Goal: Use online tool/utility: Utilize a website feature to perform a specific function

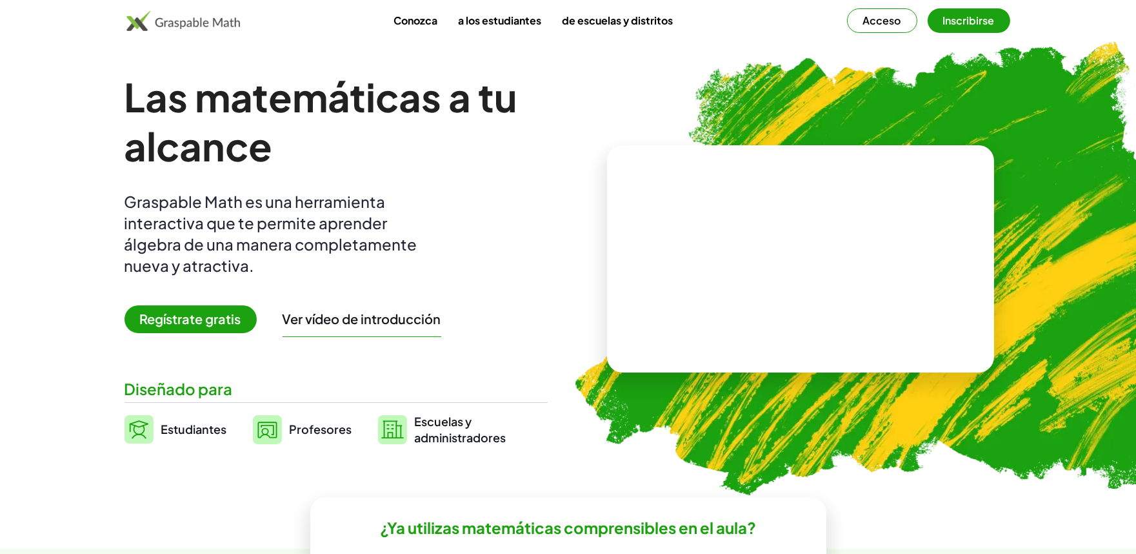
click at [143, 430] on img at bounding box center [139, 429] width 29 height 28
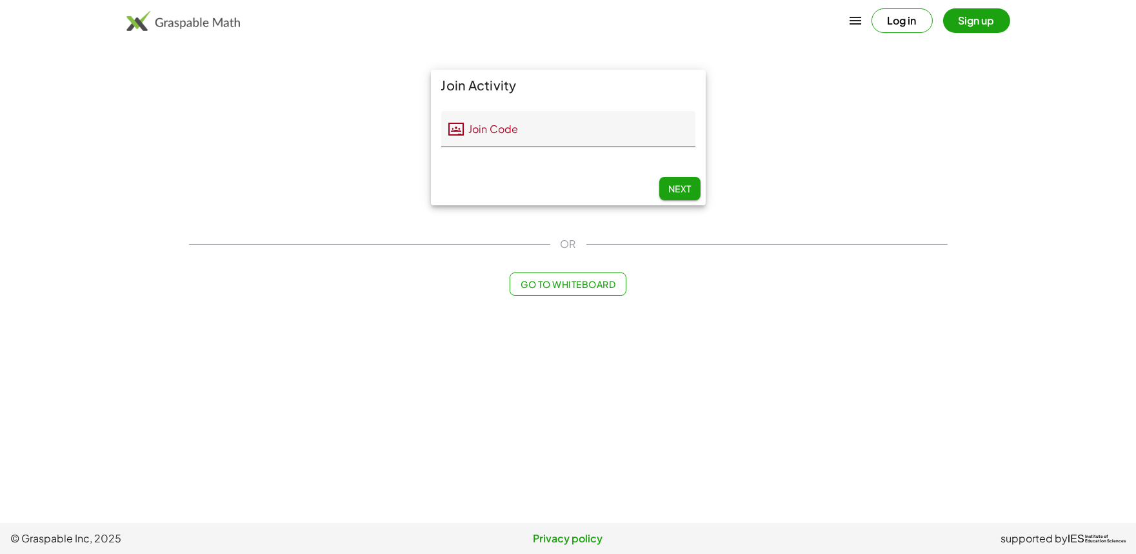
click at [137, 421] on main "Join Activity Join Code Join Code Should be 5 characters. 0 / 5 Next OR Go to W…" at bounding box center [568, 261] width 1136 height 523
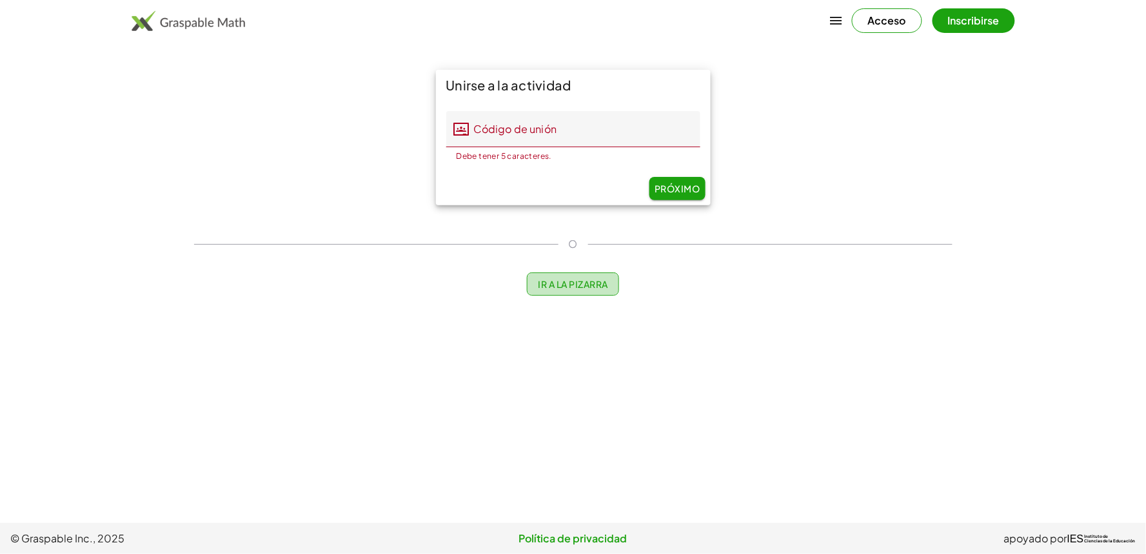
click at [601, 286] on font "Ir a la pizarra" at bounding box center [574, 284] width 70 height 12
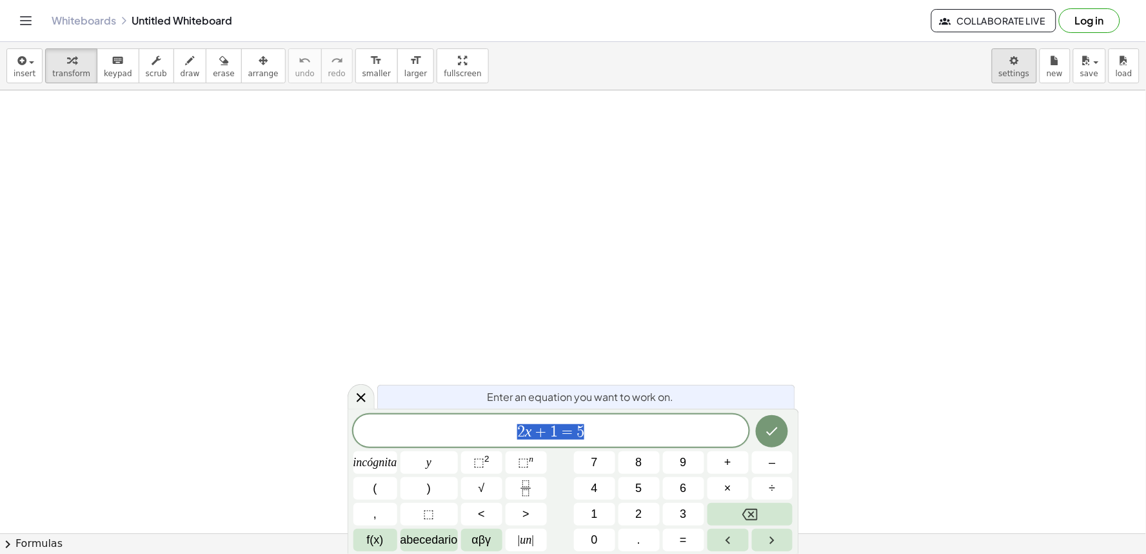
click at [358, 399] on icon at bounding box center [361, 397] width 15 height 15
click at [1009, 76] on body "Graspable Math Activities Get Started Activity Bank Assigned Work Classes White…" at bounding box center [573, 277] width 1146 height 554
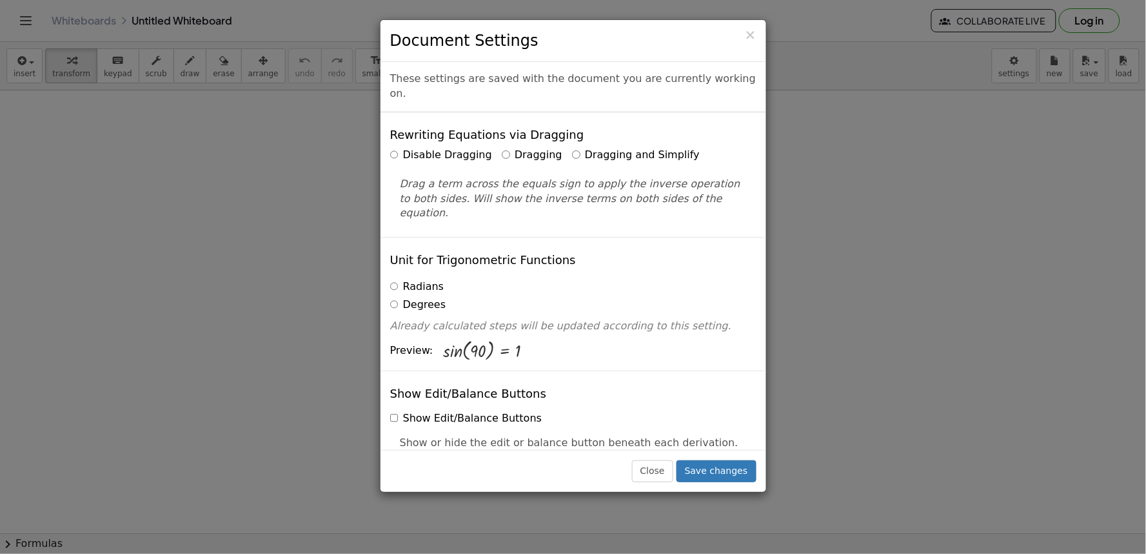
click at [572, 148] on label "Dragging and Simplify" at bounding box center [636, 155] width 128 height 15
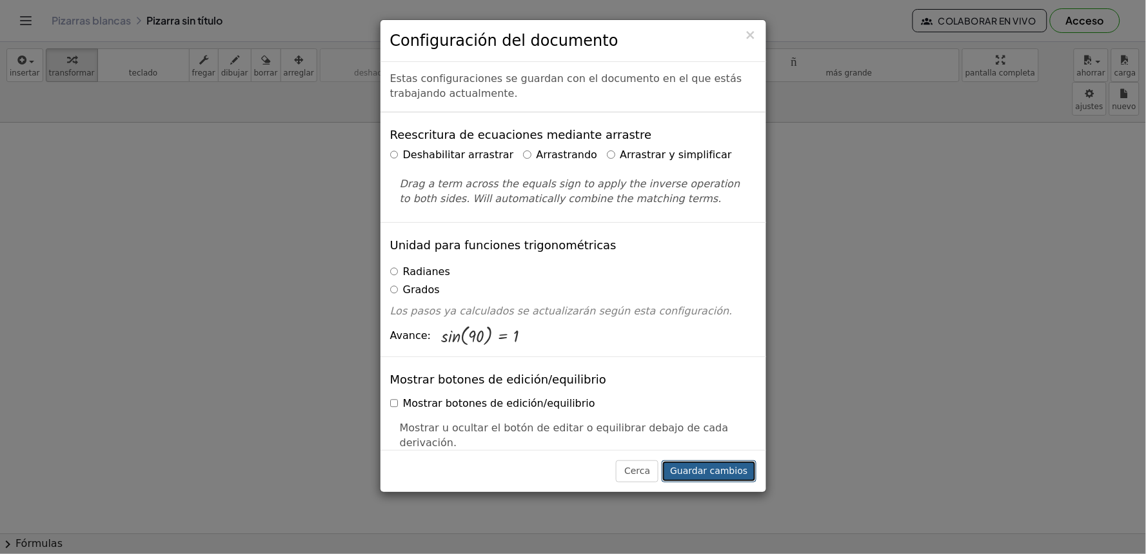
click at [744, 472] on font "Guardar cambios" at bounding box center [708, 470] width 77 height 10
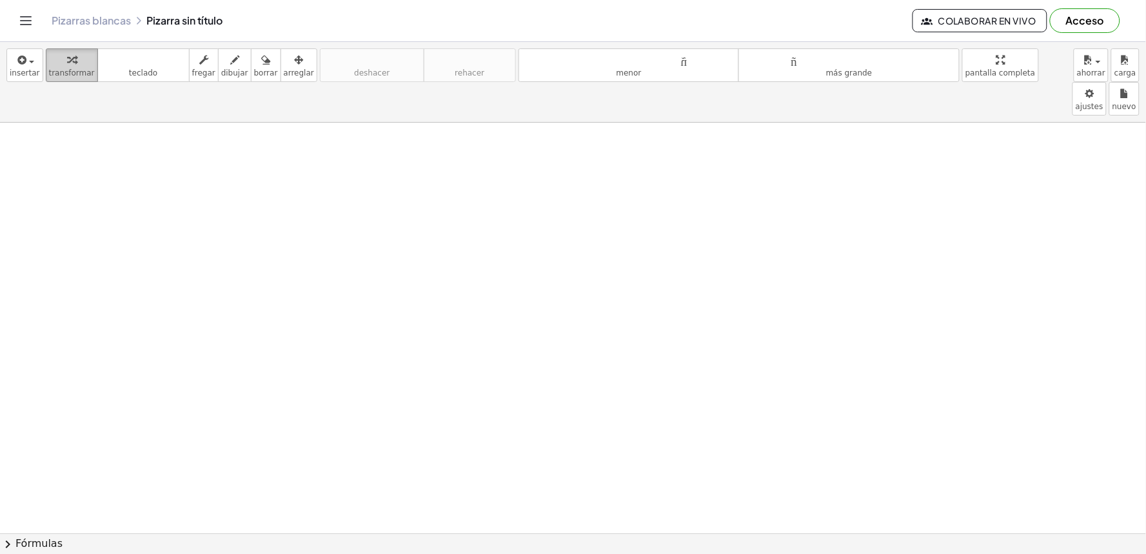
drag, startPoint x: 72, startPoint y: 68, endPoint x: 79, endPoint y: 54, distance: 15.9
click at [71, 65] on button "transformar" at bounding box center [72, 65] width 52 height 34
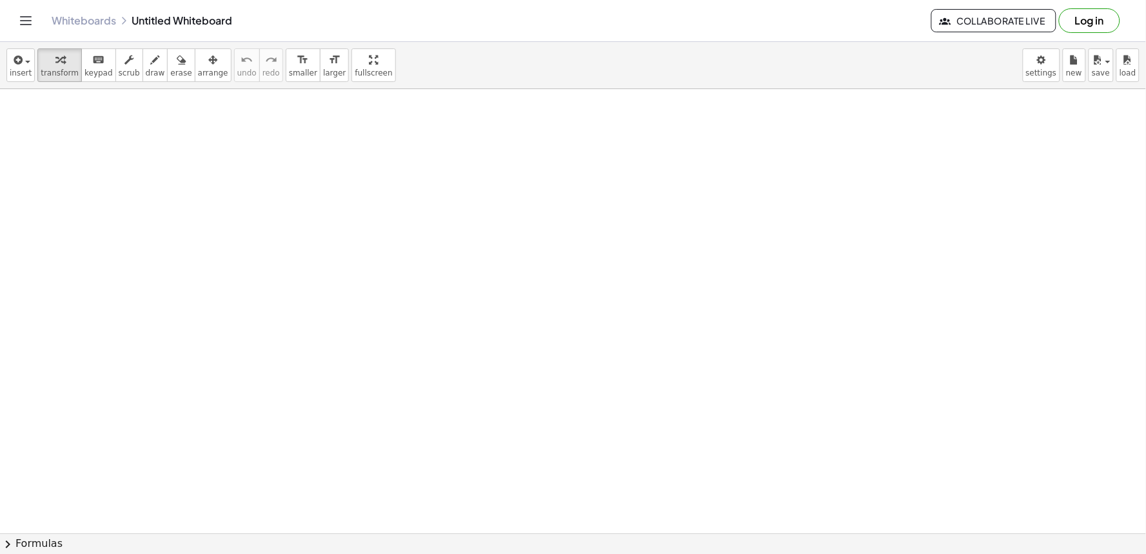
drag, startPoint x: 61, startPoint y: 323, endPoint x: 149, endPoint y: 347, distance: 91.1
click at [295, 177] on div at bounding box center [573, 230] width 1146 height 1333
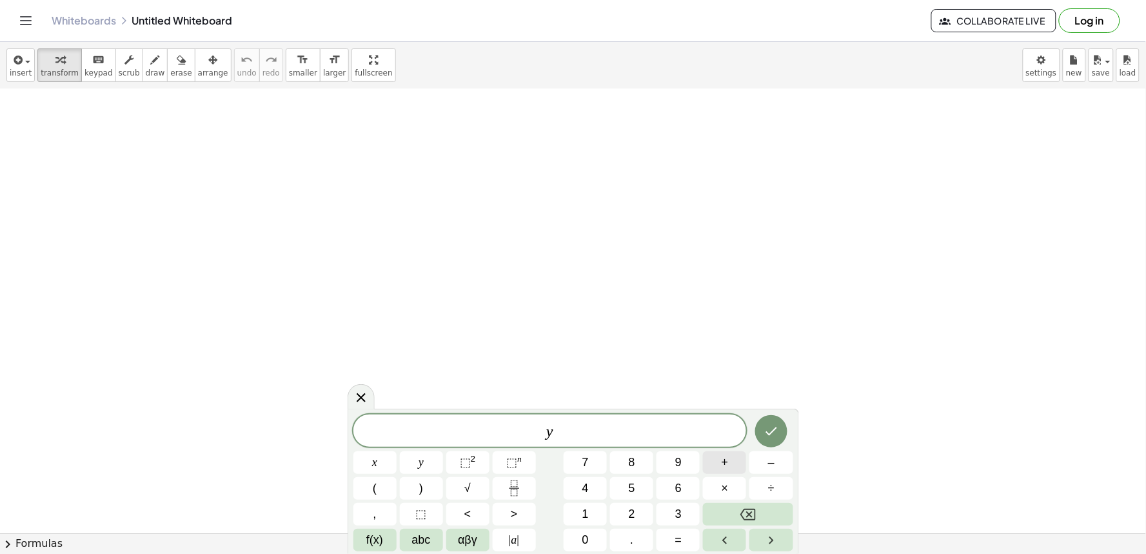
click at [724, 468] on span "+" at bounding box center [725, 462] width 7 height 17
click at [629, 516] on span "2" at bounding box center [632, 513] width 6 height 17
click at [372, 455] on span "x" at bounding box center [374, 462] width 5 height 17
click at [776, 430] on icon "Done" at bounding box center [771, 430] width 15 height 15
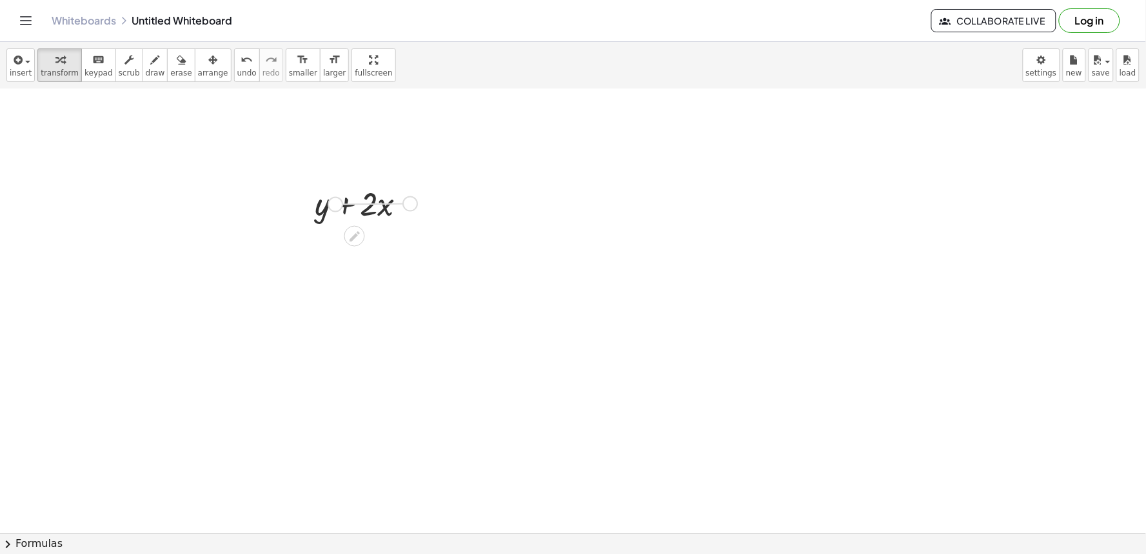
drag, startPoint x: 414, startPoint y: 205, endPoint x: 317, endPoint y: 205, distance: 96.8
click at [355, 204] on div "+ y + · 2 · x" at bounding box center [355, 204] width 0 height 0
drag, startPoint x: 492, startPoint y: 328, endPoint x: 326, endPoint y: 355, distance: 168.1
click at [325, 355] on div at bounding box center [573, 230] width 1146 height 1333
click at [339, 355] on div at bounding box center [573, 230] width 1146 height 1333
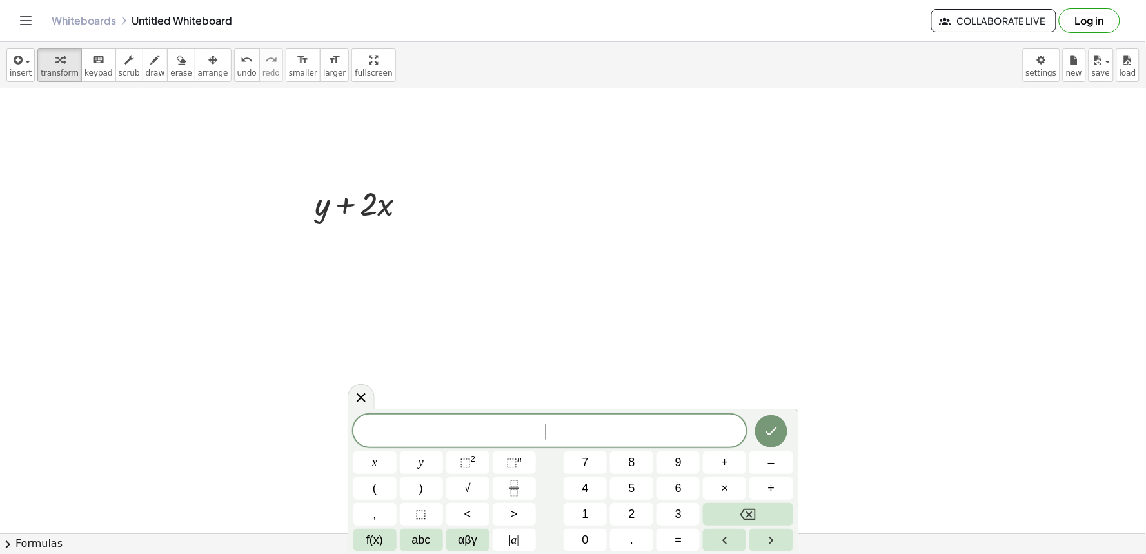
click at [346, 352] on div at bounding box center [573, 230] width 1146 height 1333
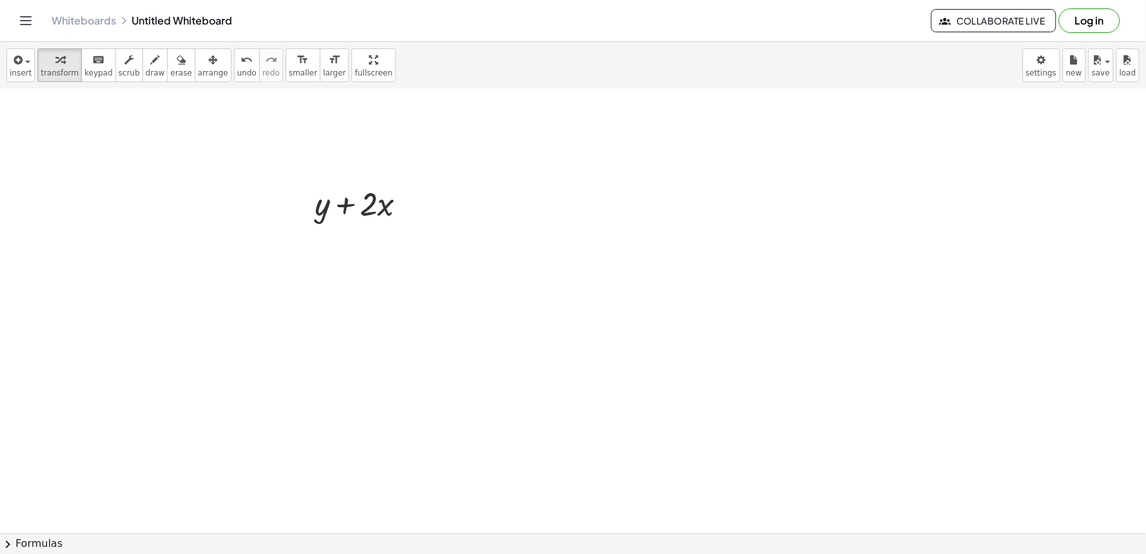
click at [363, 348] on div at bounding box center [573, 230] width 1146 height 1333
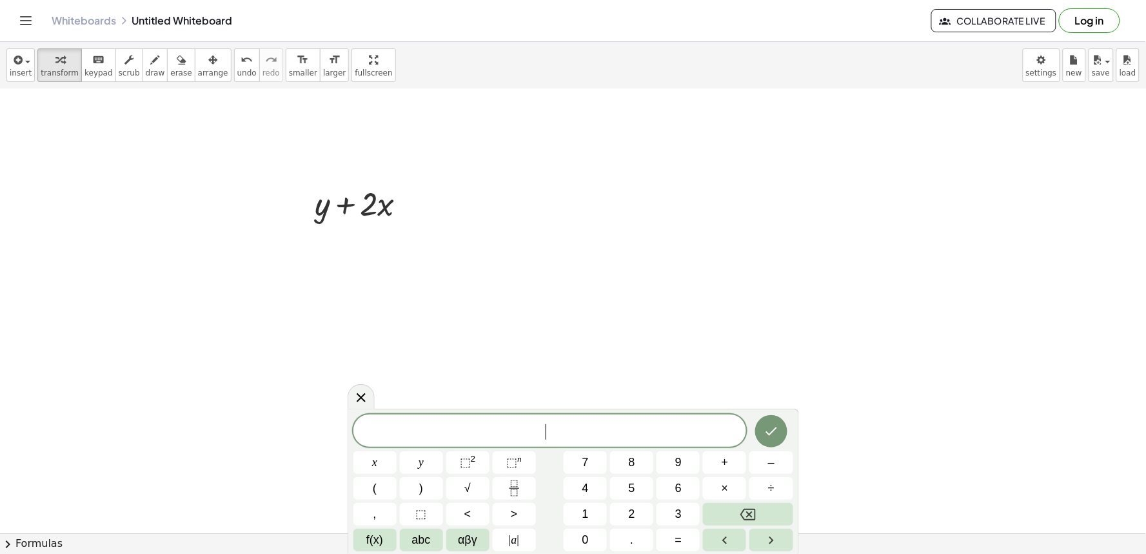
click at [363, 348] on div at bounding box center [573, 230] width 1146 height 1333
click at [749, 507] on icon "Backspace" at bounding box center [748, 513] width 15 height 15
click at [564, 449] on div "​ x y ⬚ 2 ⬚ n 7 8 9 + – ( ) √ 4 5 6 × ÷ , ⬚ < > 1 2 3 f(x) abc αβγ | a | 0 . =" at bounding box center [574, 482] width 440 height 137
click at [410, 463] on button "y" at bounding box center [421, 462] width 43 height 23
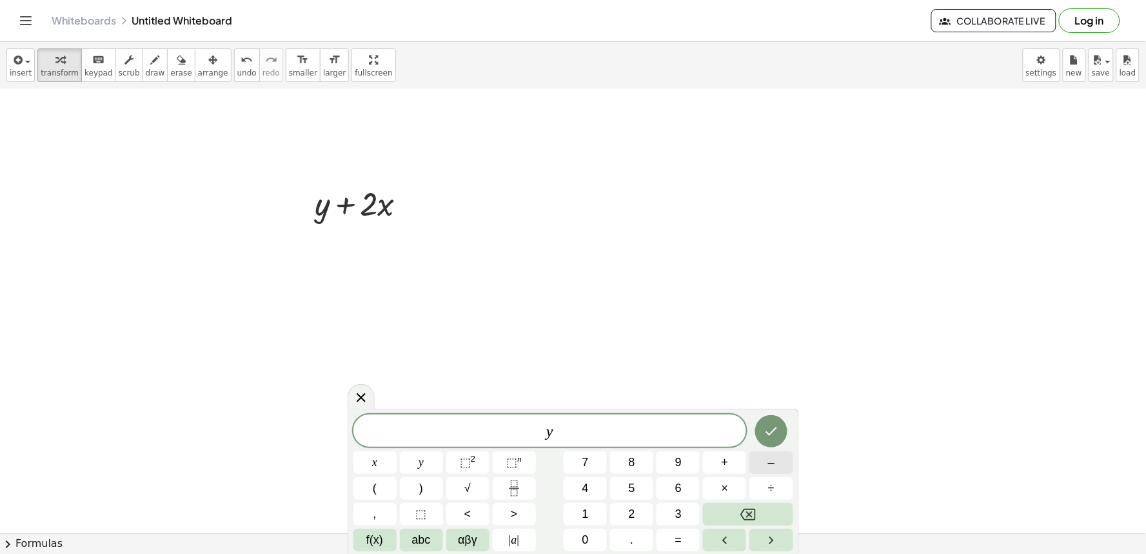
click at [763, 468] on button "–" at bounding box center [771, 462] width 43 height 23
click at [749, 519] on icon "Backspace" at bounding box center [748, 514] width 15 height 12
click at [592, 464] on button "7" at bounding box center [585, 462] width 43 height 23
click at [416, 468] on button "y" at bounding box center [421, 462] width 43 height 23
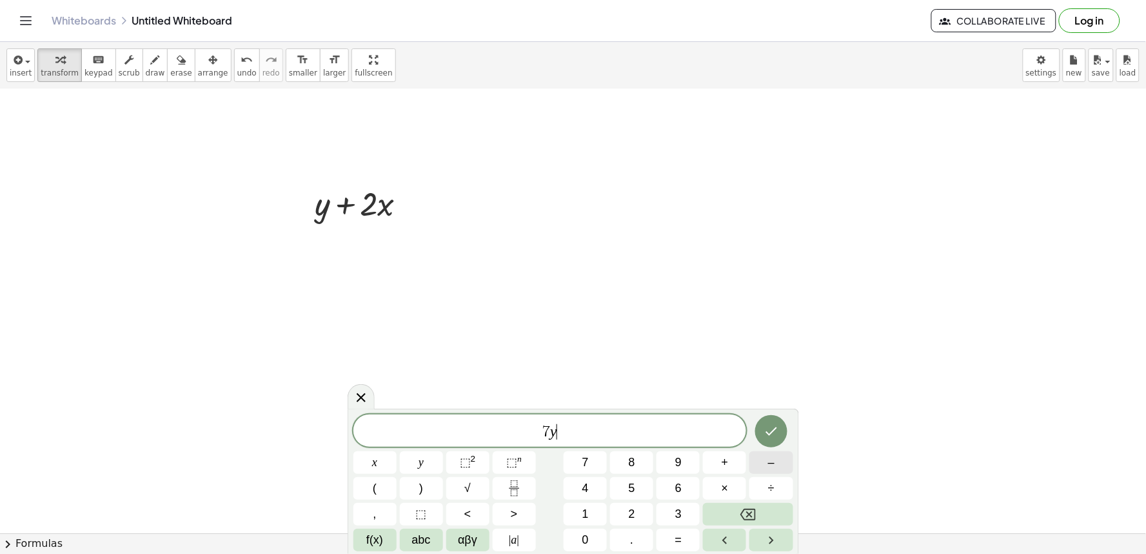
click at [760, 460] on button "–" at bounding box center [771, 462] width 43 height 23
click at [624, 508] on button "2" at bounding box center [631, 514] width 43 height 23
click at [575, 508] on button "1" at bounding box center [585, 514] width 43 height 23
click at [376, 459] on span "x" at bounding box center [374, 462] width 5 height 17
click at [683, 534] on button "=" at bounding box center [678, 539] width 43 height 23
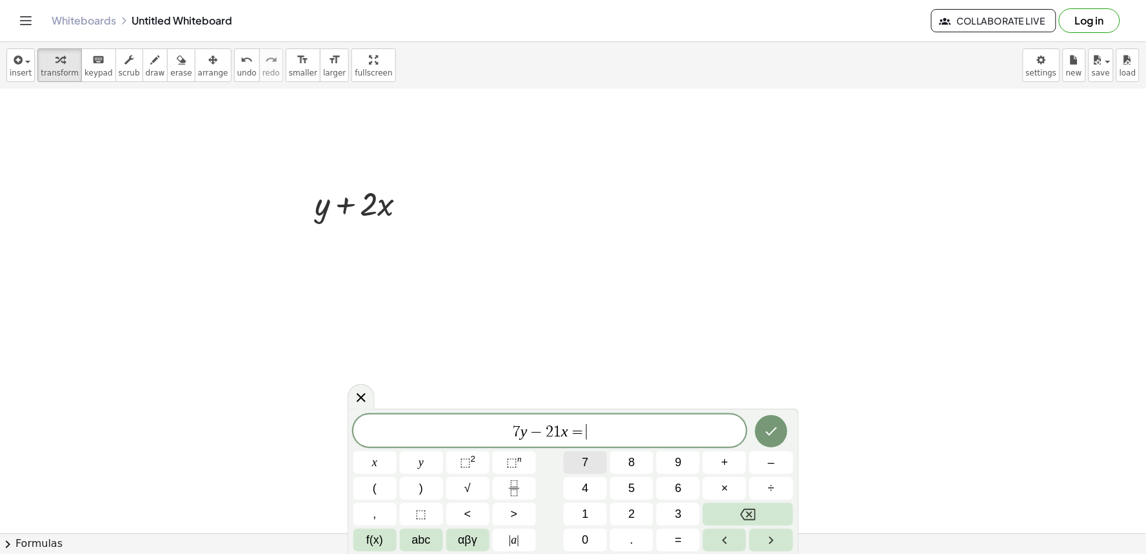
click at [579, 463] on button "7" at bounding box center [585, 462] width 43 height 23
click at [766, 421] on button "Done" at bounding box center [771, 431] width 32 height 32
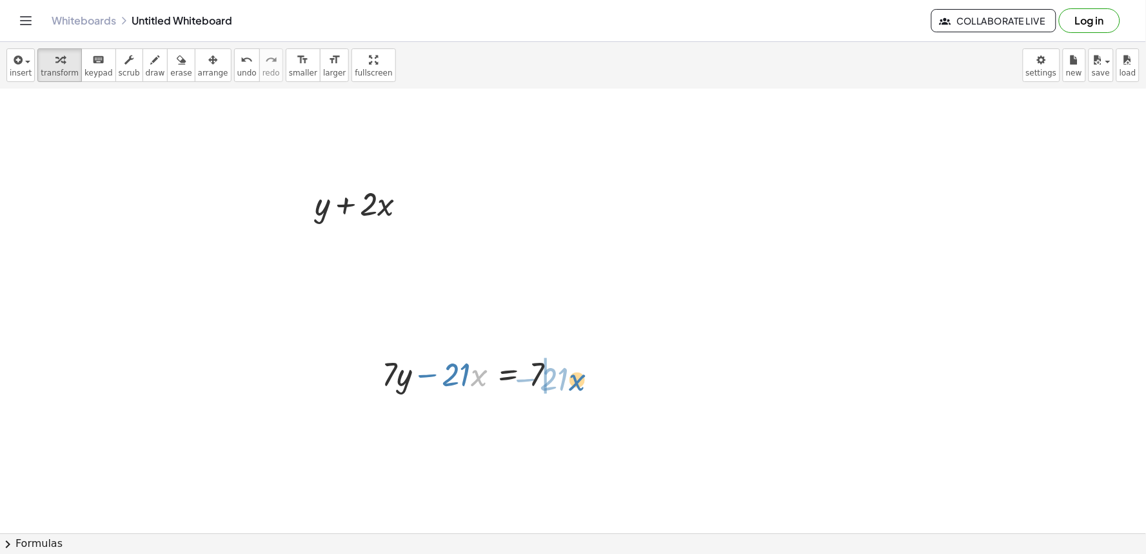
drag, startPoint x: 472, startPoint y: 363, endPoint x: 570, endPoint y: 368, distance: 98.2
click at [570, 368] on div at bounding box center [474, 374] width 198 height 44
click at [592, 426] on div at bounding box center [512, 417] width 274 height 44
click at [583, 428] on div at bounding box center [512, 417] width 274 height 44
click at [575, 436] on div at bounding box center [512, 417] width 274 height 44
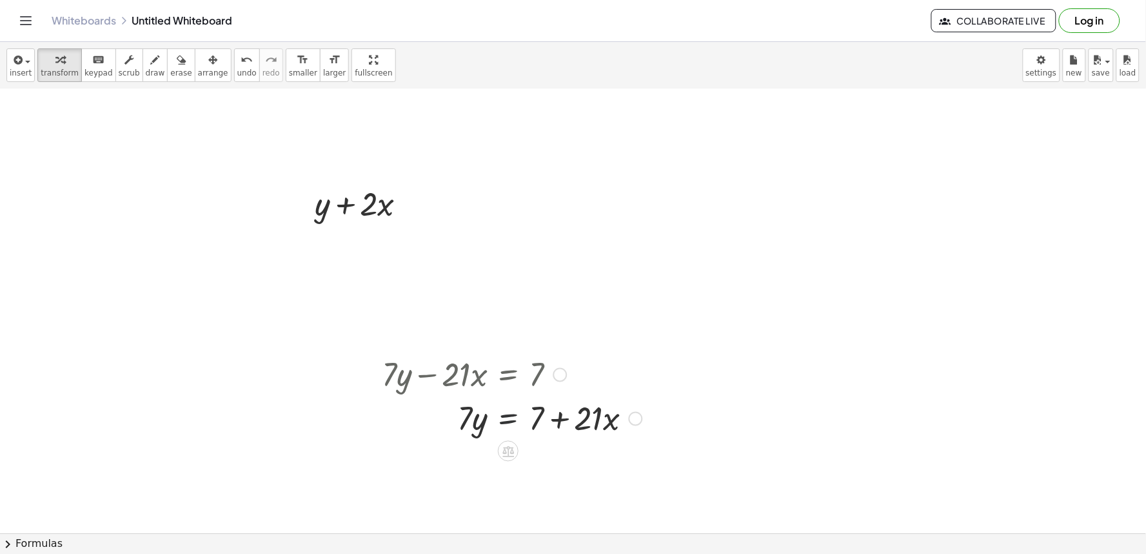
drag, startPoint x: 577, startPoint y: 426, endPoint x: 518, endPoint y: 431, distance: 58.9
click at [518, 431] on div at bounding box center [512, 417] width 274 height 44
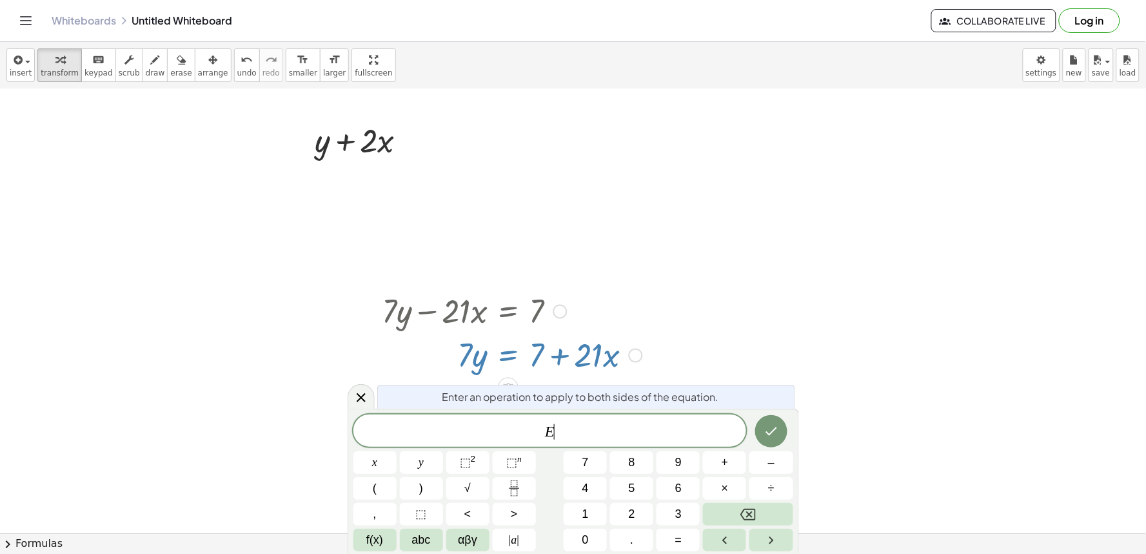
scroll to position [592, 0]
drag, startPoint x: 764, startPoint y: 359, endPoint x: 685, endPoint y: 381, distance: 81.7
click at [744, 363] on div at bounding box center [573, 163] width 1146 height 1333
click at [362, 397] on icon at bounding box center [361, 397] width 9 height 9
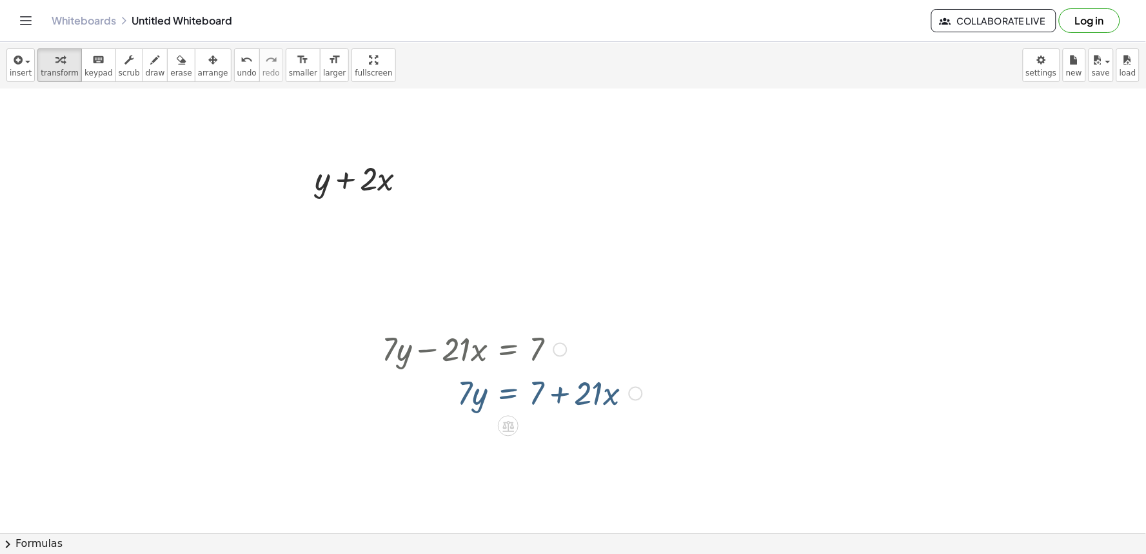
scroll to position [525, 0]
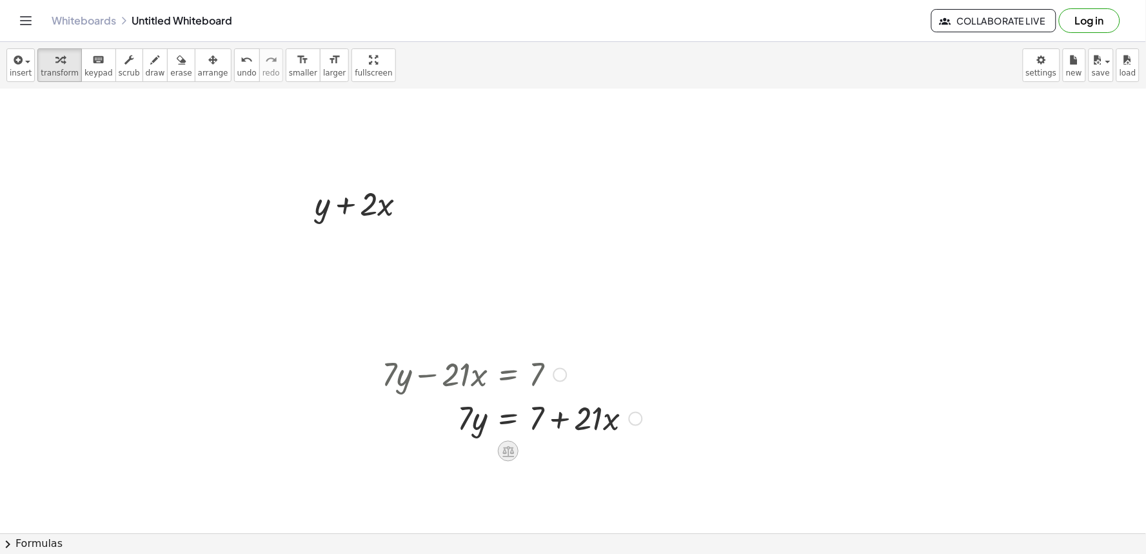
click at [505, 456] on icon at bounding box center [509, 451] width 12 height 11
click at [454, 458] on span "+" at bounding box center [457, 451] width 8 height 19
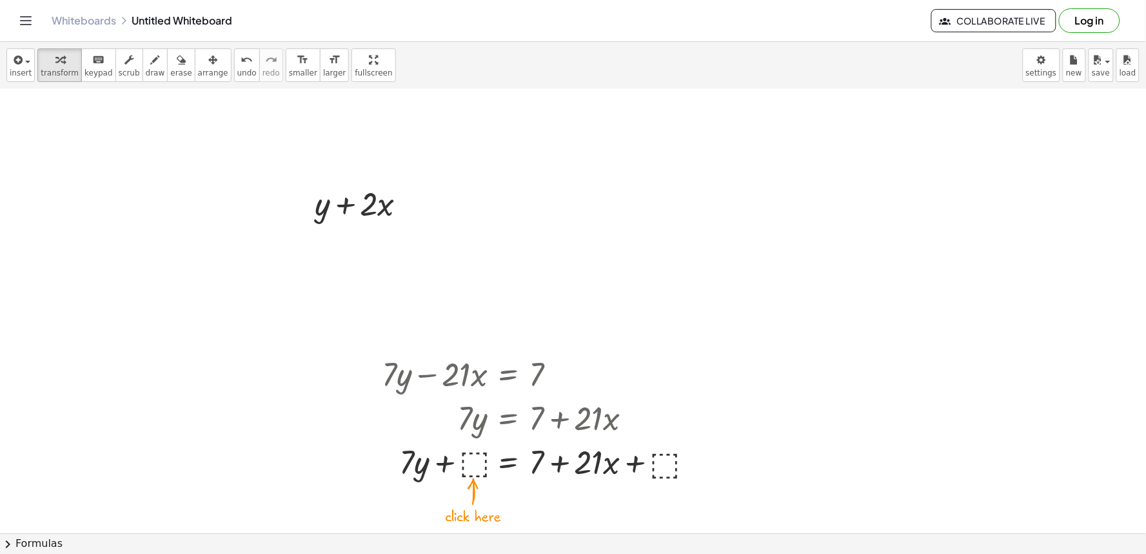
click at [866, 392] on div at bounding box center [573, 230] width 1146 height 1333
click at [865, 392] on div at bounding box center [573, 230] width 1146 height 1333
click at [689, 399] on div at bounding box center [540, 417] width 331 height 44
click at [634, 402] on div at bounding box center [540, 417] width 331 height 44
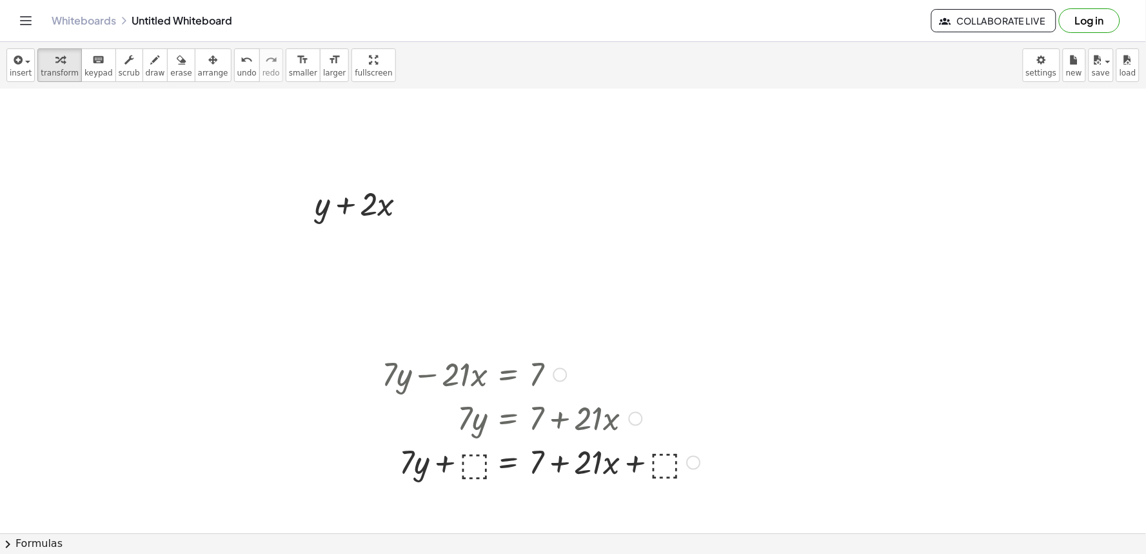
click at [634, 402] on div at bounding box center [540, 417] width 331 height 44
drag, startPoint x: 675, startPoint y: 388, endPoint x: 628, endPoint y: 382, distance: 47.5
click at [628, 382] on div at bounding box center [540, 374] width 331 height 44
drag, startPoint x: 630, startPoint y: 382, endPoint x: 643, endPoint y: 377, distance: 13.7
click at [639, 378] on div at bounding box center [540, 374] width 331 height 44
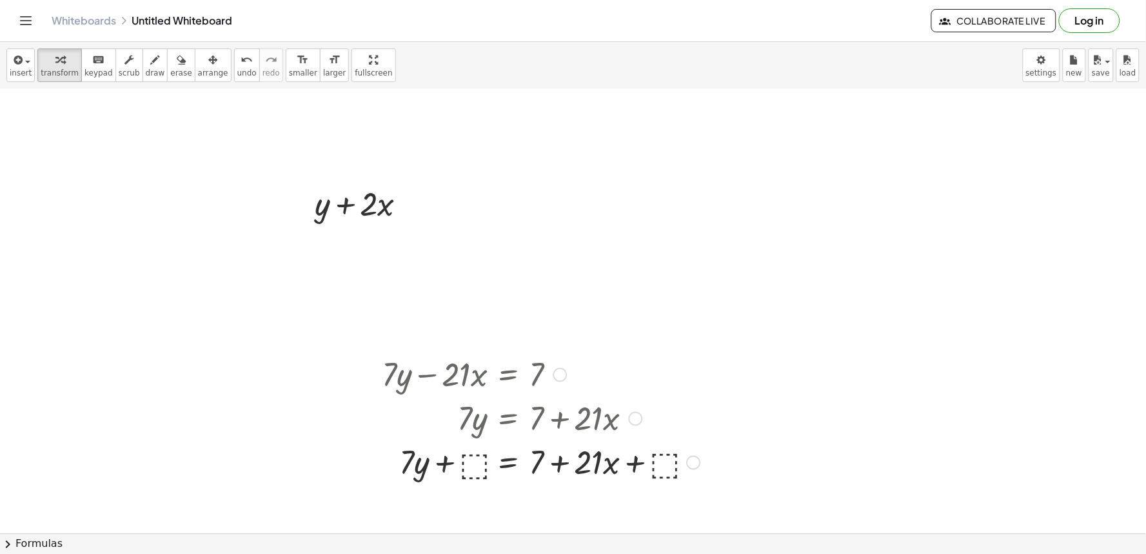
click at [643, 377] on div at bounding box center [540, 374] width 331 height 44
drag, startPoint x: 643, startPoint y: 377, endPoint x: 659, endPoint y: 373, distance: 16.7
click at [653, 375] on div at bounding box center [540, 374] width 331 height 44
drag, startPoint x: 675, startPoint y: 452, endPoint x: 705, endPoint y: 445, distance: 31.1
click at [686, 449] on div at bounding box center [540, 461] width 331 height 44
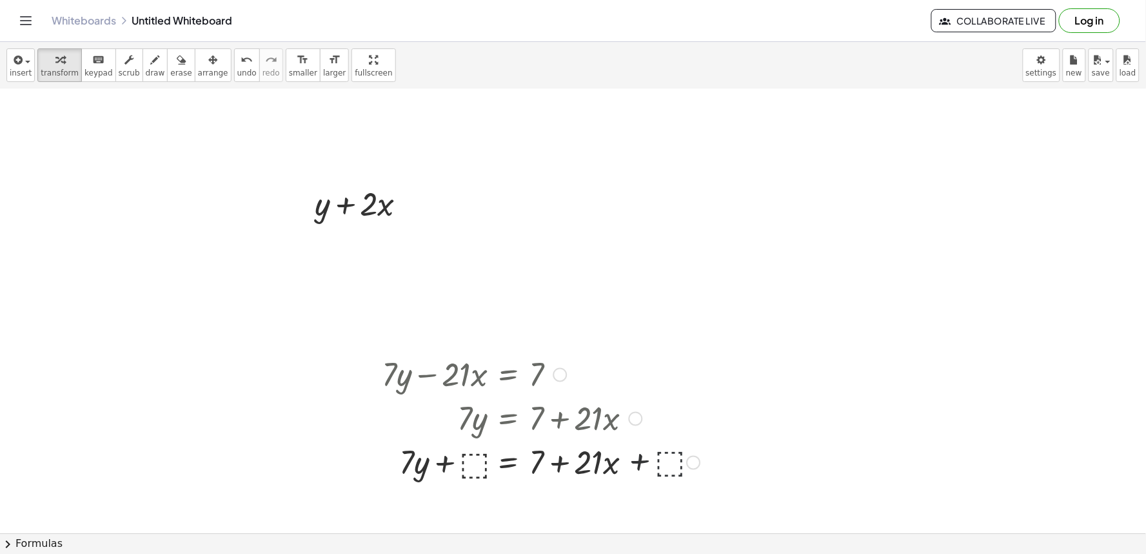
drag, startPoint x: 705, startPoint y: 445, endPoint x: 790, endPoint y: 388, distance: 102.3
click at [757, 410] on div "+ y + · 2 · x + · 7 · y − · 21 · x = 7 · 7 · y = + 7 + · 21 · x + ⬚ · 7 · y · 2…" at bounding box center [573, 230] width 1146 height 1333
drag, startPoint x: 790, startPoint y: 388, endPoint x: 711, endPoint y: 210, distance: 195.5
click at [781, 235] on div at bounding box center [573, 230] width 1146 height 1333
drag, startPoint x: 711, startPoint y: 210, endPoint x: 679, endPoint y: 165, distance: 55.1
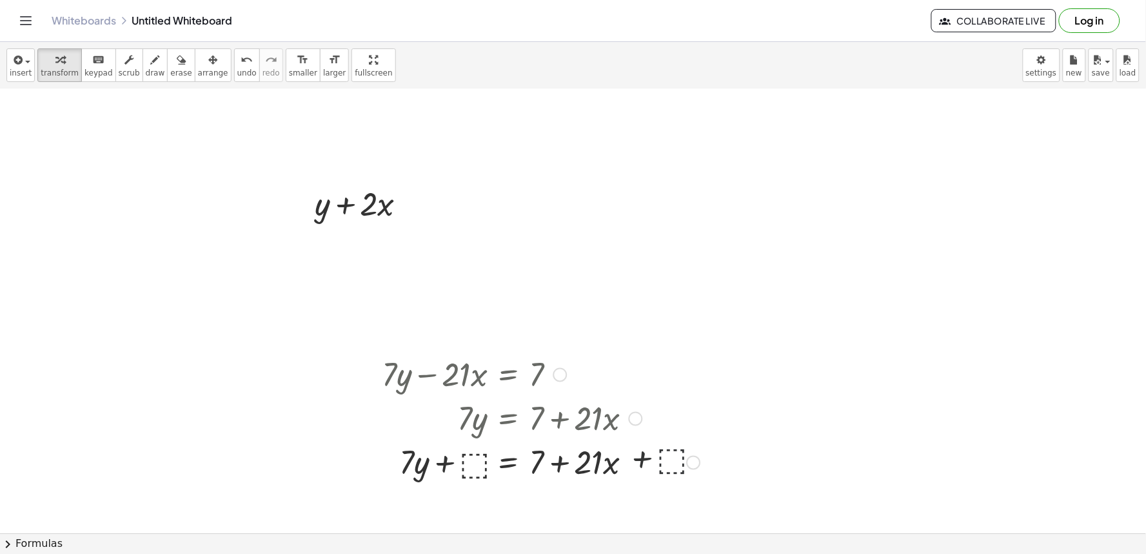
click at [679, 165] on div at bounding box center [573, 230] width 1146 height 1333
click at [645, 177] on div at bounding box center [573, 230] width 1146 height 1333
drag, startPoint x: 617, startPoint y: 224, endPoint x: 376, endPoint y: 334, distance: 264.4
click at [614, 224] on div at bounding box center [573, 230] width 1146 height 1333
drag, startPoint x: 376, startPoint y: 334, endPoint x: 208, endPoint y: 501, distance: 237.7
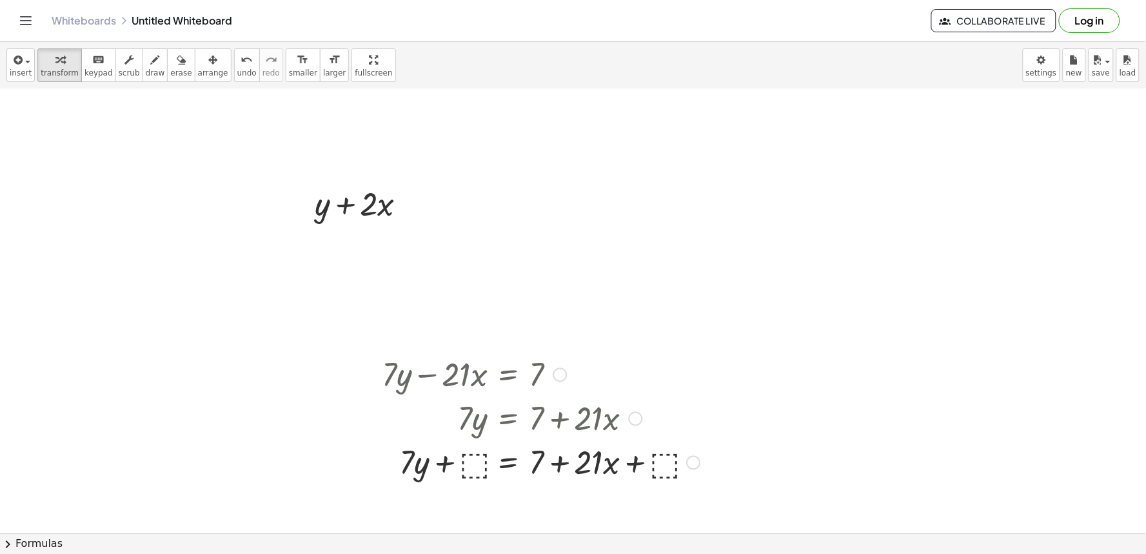
click at [311, 352] on div at bounding box center [573, 230] width 1146 height 1333
drag, startPoint x: 208, startPoint y: 501, endPoint x: 187, endPoint y: 564, distance: 65.9
click at [187, 553] on html "Graspable Math Activities Get Started Activity Bank Assigned Work Classes White…" at bounding box center [573, 277] width 1146 height 554
drag, startPoint x: 250, startPoint y: 544, endPoint x: 311, endPoint y: 469, distance: 97.2
click at [295, 479] on div "insert select one: Math Expression Function Text Youtube Video Graphing Geometr…" at bounding box center [573, 298] width 1146 height 512
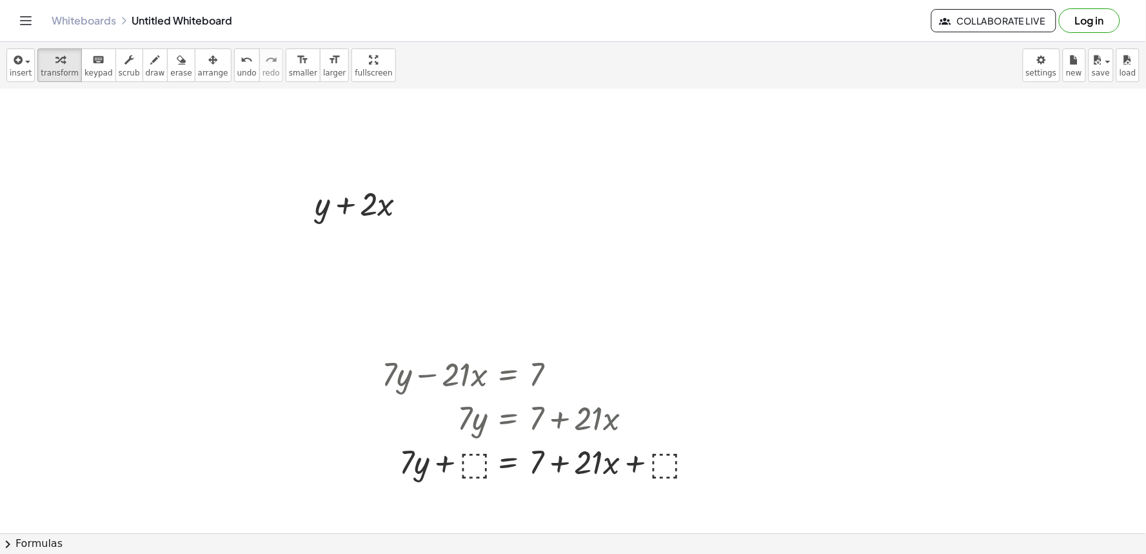
drag, startPoint x: 311, startPoint y: 469, endPoint x: 335, endPoint y: 437, distance: 40.0
click at [335, 437] on div at bounding box center [573, 230] width 1146 height 1333
click at [337, 440] on div at bounding box center [573, 230] width 1146 height 1333
drag, startPoint x: 337, startPoint y: 452, endPoint x: 372, endPoint y: 472, distance: 39.3
click at [340, 479] on div at bounding box center [573, 230] width 1146 height 1333
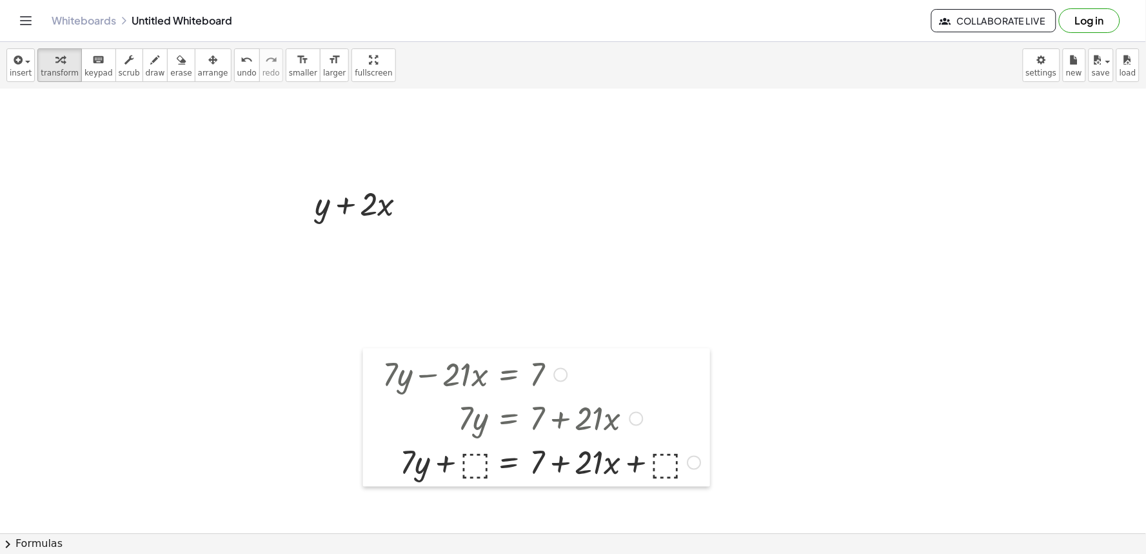
drag, startPoint x: 372, startPoint y: 472, endPoint x: 379, endPoint y: 462, distance: 12.4
click at [377, 464] on div at bounding box center [372, 417] width 19 height 138
click at [379, 462] on div at bounding box center [372, 417] width 19 height 138
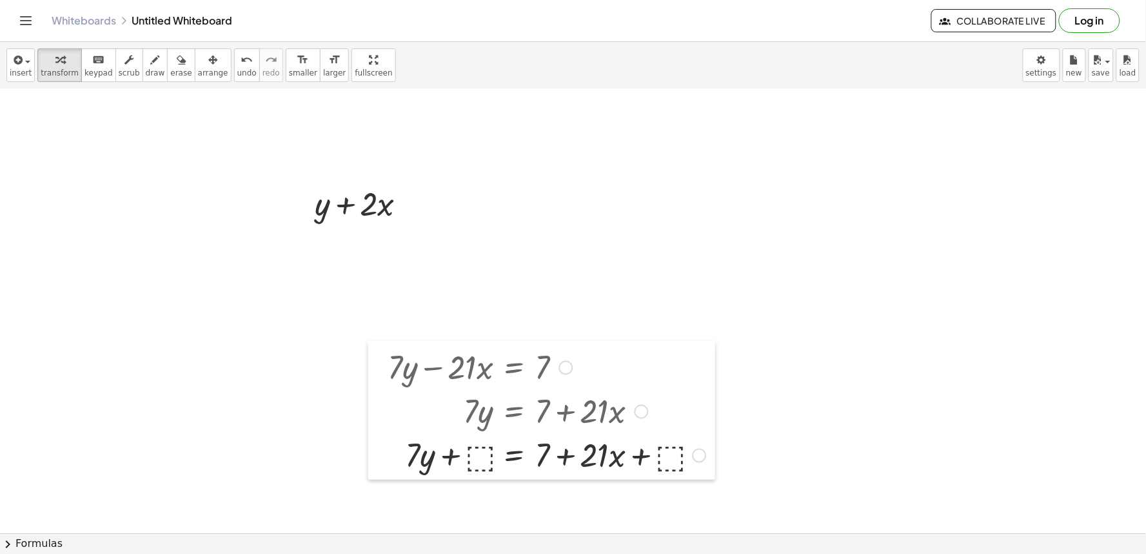
click at [379, 462] on div at bounding box center [377, 410] width 19 height 138
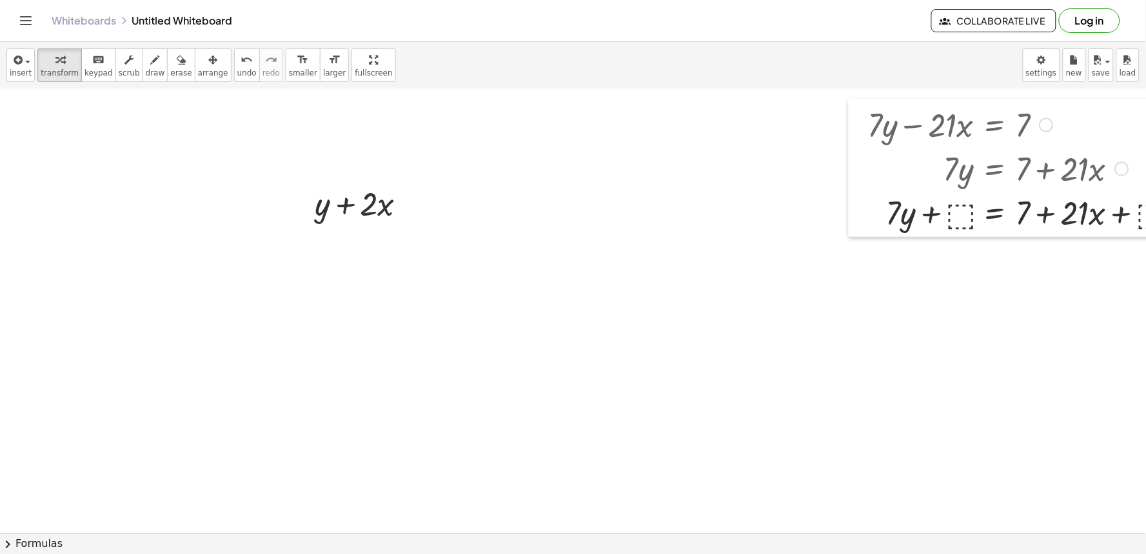
drag, startPoint x: 372, startPoint y: 458, endPoint x: 852, endPoint y: 215, distance: 538.4
click at [852, 215] on div at bounding box center [858, 168] width 19 height 138
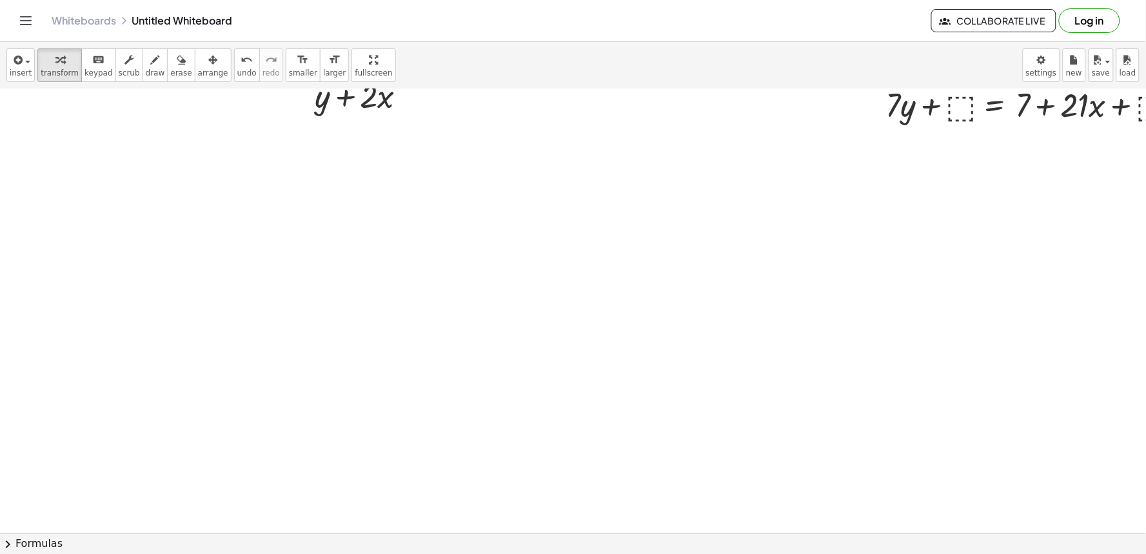
scroll to position [740, 0]
click at [479, 162] on div at bounding box center [599, 15] width 1199 height 1333
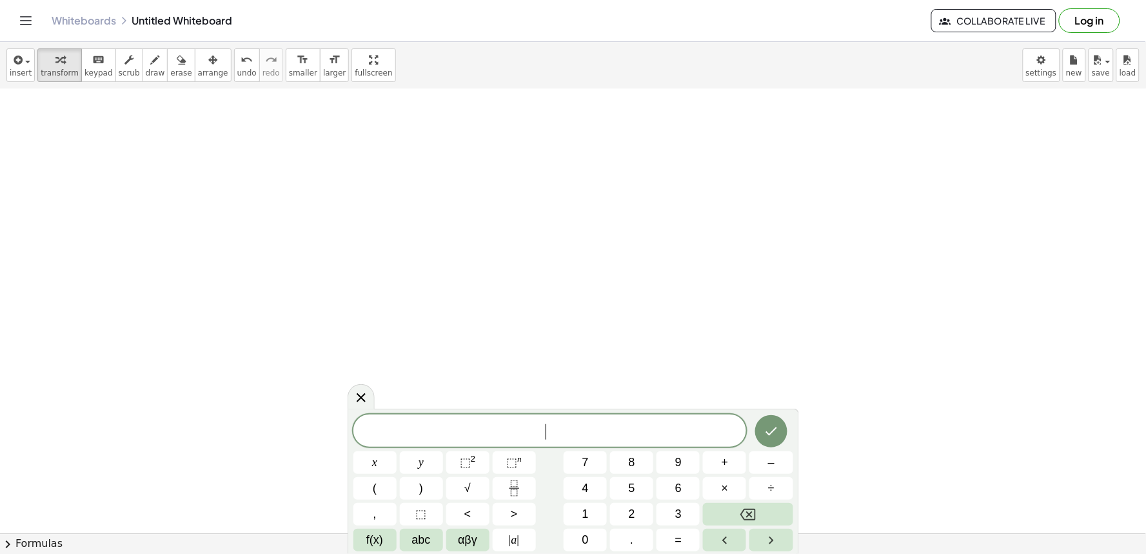
drag, startPoint x: 479, startPoint y: 210, endPoint x: 482, endPoint y: 222, distance: 11.9
click at [482, 222] on div at bounding box center [599, 15] width 1199 height 1333
click at [482, 254] on div at bounding box center [599, 15] width 1199 height 1333
click at [672, 535] on button "=" at bounding box center [678, 539] width 43 height 23
drag, startPoint x: 656, startPoint y: 479, endPoint x: 751, endPoint y: 424, distance: 109.9
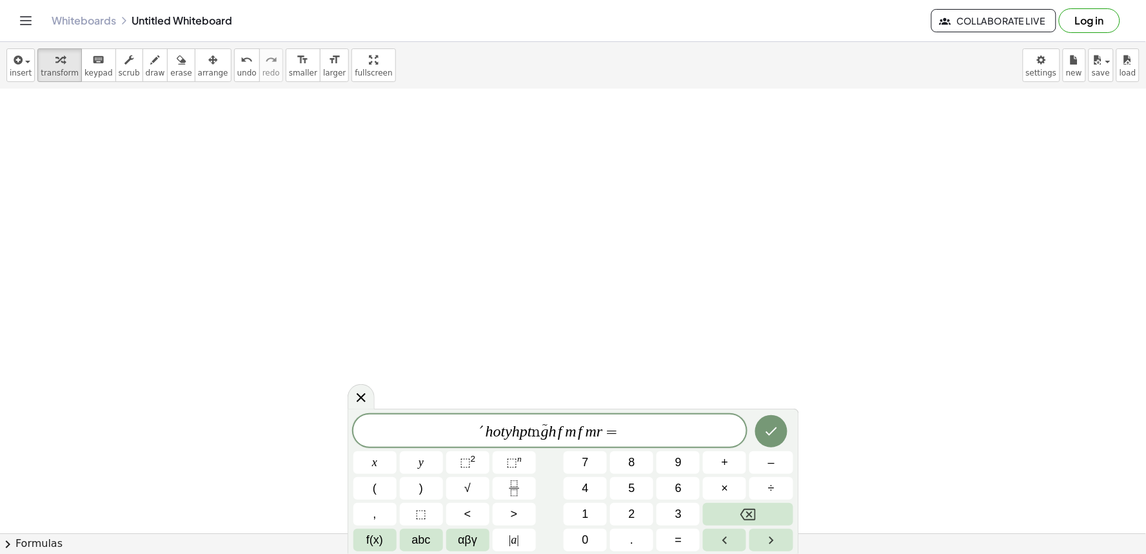
click at [649, 485] on div "´ h o t y h p t ñ g h f m f m r = x y ⬚ 2 ⬚ n 7 8 9 + – ( ) √ 4 5 6 × ÷ , ⬚ < >…" at bounding box center [574, 482] width 440 height 137
drag, startPoint x: 775, startPoint y: 397, endPoint x: 775, endPoint y: 443, distance: 46.4
click at [775, 443] on body "Graspable Math Activities Get Started Activity Bank Assigned Work Classes White…" at bounding box center [573, 277] width 1146 height 554
click at [775, 441] on button "Done" at bounding box center [771, 431] width 32 height 32
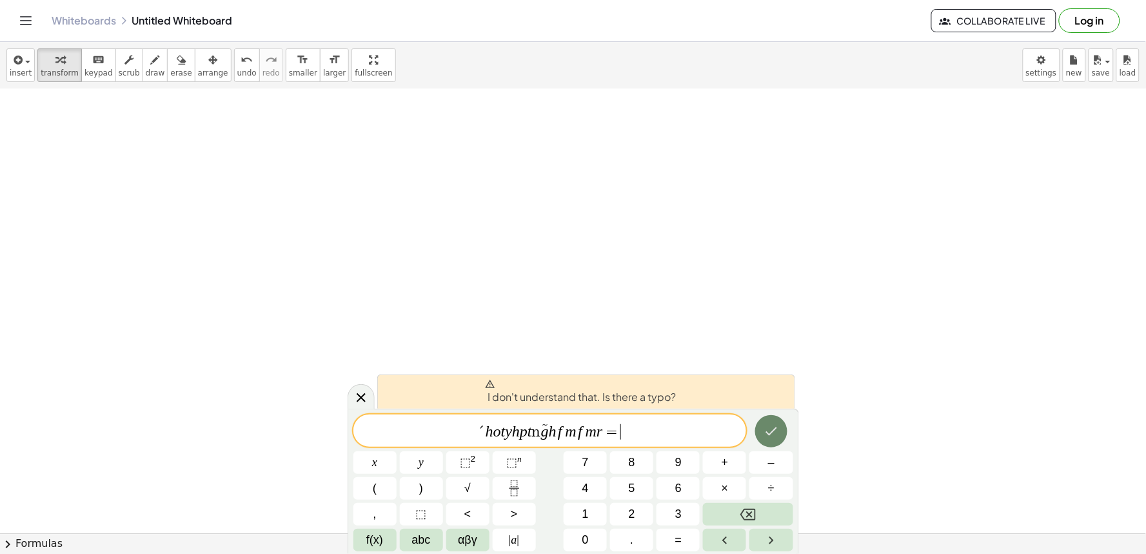
click at [775, 440] on button "Done" at bounding box center [771, 431] width 32 height 32
click at [745, 519] on icon "Backspace" at bounding box center [748, 514] width 15 height 12
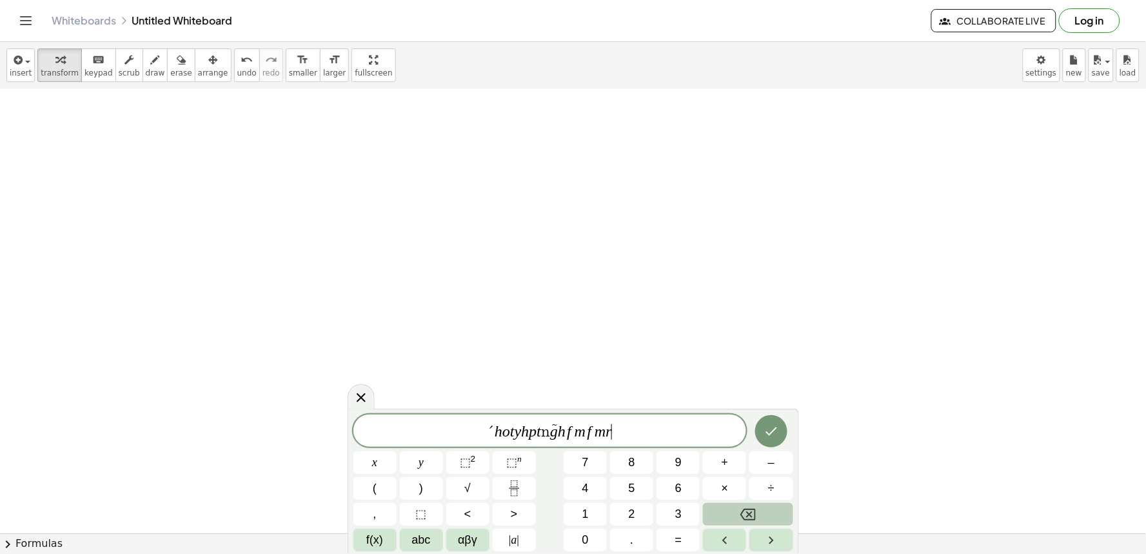
click at [750, 518] on icon "Backspace" at bounding box center [748, 513] width 15 height 15
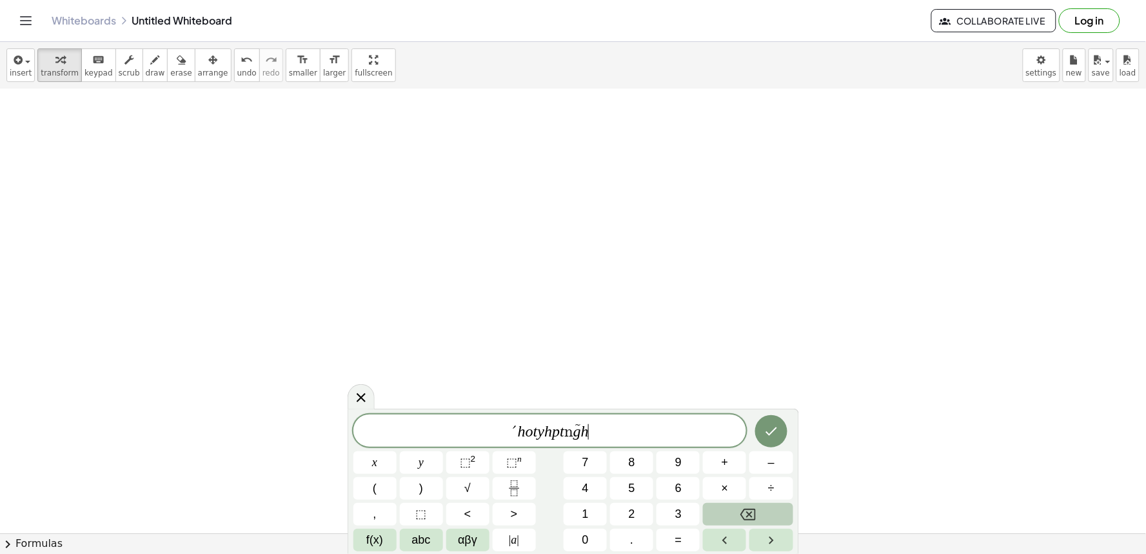
click at [750, 518] on icon "Backspace" at bounding box center [748, 513] width 15 height 15
click at [750, 519] on icon "Backspace" at bounding box center [748, 513] width 15 height 15
click at [743, 523] on button "Backspace" at bounding box center [748, 514] width 90 height 23
click at [742, 524] on button "Backspace" at bounding box center [748, 514] width 90 height 23
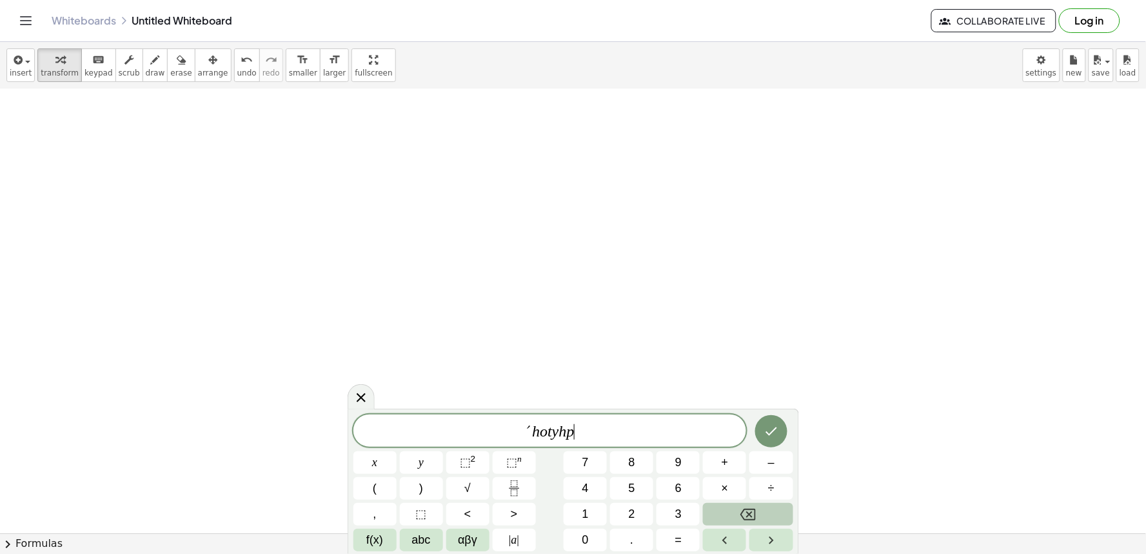
click at [739, 524] on button "Backspace" at bounding box center [748, 514] width 90 height 23
click at [717, 534] on div "´ h o t ​ x y ⬚ 2 ⬚ n 7 8 9 + – ( ) √ 4 5 6 × ÷ , ⬚ < > 1 2 3 f(x) abc αβγ | a …" at bounding box center [574, 482] width 440 height 137
click at [714, 536] on button "Left arrow" at bounding box center [724, 539] width 43 height 23
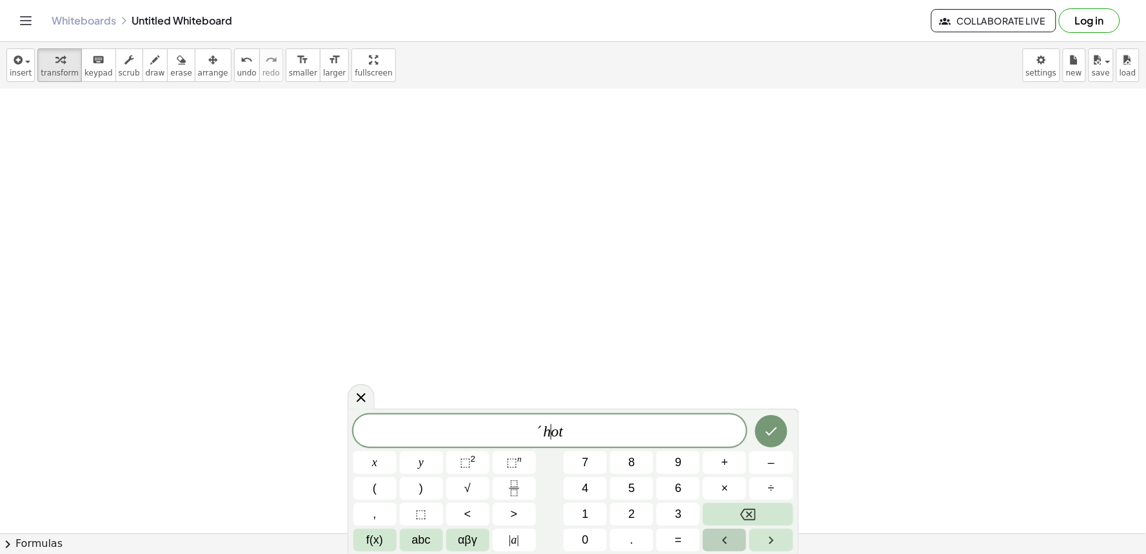
click at [713, 536] on button "Left arrow" at bounding box center [724, 539] width 43 height 23
click at [755, 506] on icon "Backspace" at bounding box center [748, 513] width 15 height 15
click at [741, 517] on icon "Backspace" at bounding box center [748, 513] width 15 height 15
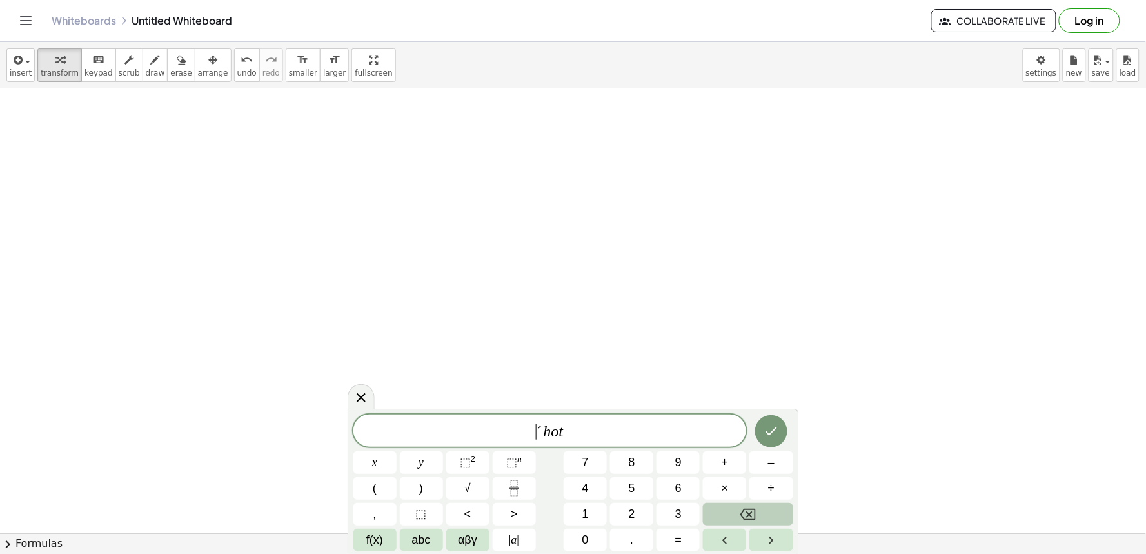
click at [741, 517] on icon "Backspace" at bounding box center [748, 513] width 15 height 15
drag, startPoint x: 643, startPoint y: 450, endPoint x: 586, endPoint y: 429, distance: 60.4
click at [640, 450] on div "´ h o t x y ⬚ 2 ⬚ n 7 8 9 + – ( ) √ 4 5 6 × ÷ , ⬚ < > 1 2 3 f(x) abc αβγ | a | …" at bounding box center [574, 482] width 440 height 137
click at [586, 429] on span "´ h o t ​" at bounding box center [551, 432] width 394 height 18
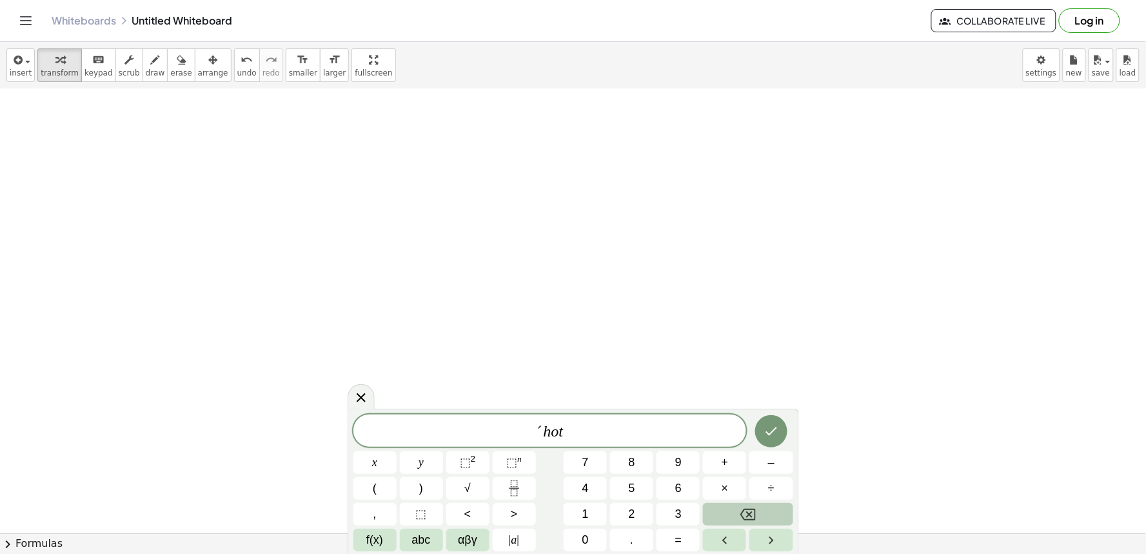
click at [749, 504] on button "Backspace" at bounding box center [748, 514] width 90 height 23
click at [748, 504] on button "Backspace" at bounding box center [748, 514] width 90 height 23
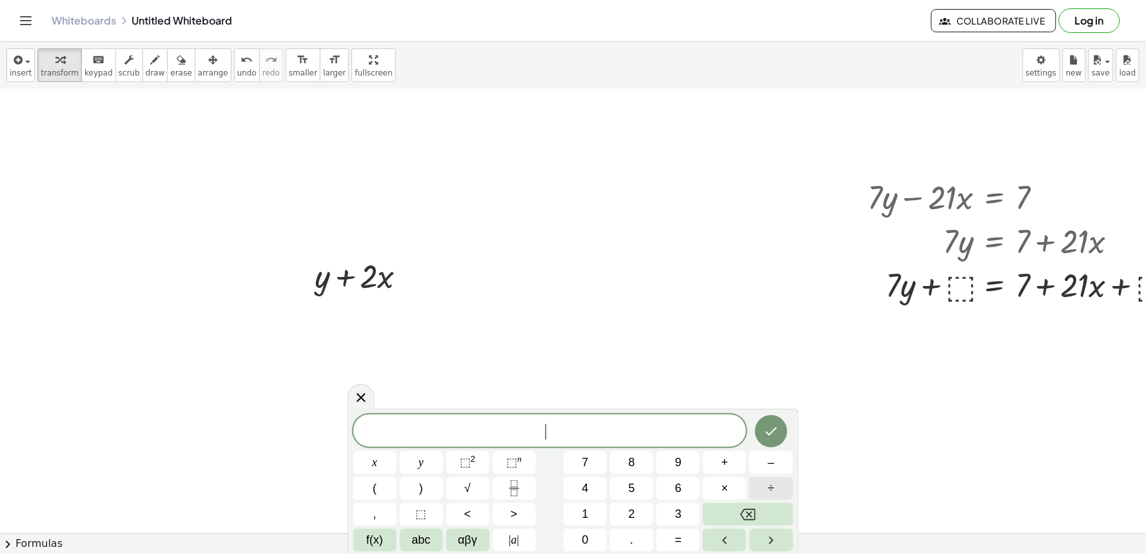
scroll to position [454, 0]
click at [666, 513] on button "3" at bounding box center [678, 514] width 43 height 23
click at [411, 452] on button "y" at bounding box center [421, 462] width 43 height 23
click at [718, 455] on button "+" at bounding box center [724, 462] width 43 height 23
click at [587, 473] on div "3 y + ​ x y ⬚ 2 ⬚ n 7 8 9 + – ( ) √ 4 5 6 × ÷ , ⬚ < > 1 2 3 f(x) abc αβγ | a | …" at bounding box center [574, 482] width 440 height 137
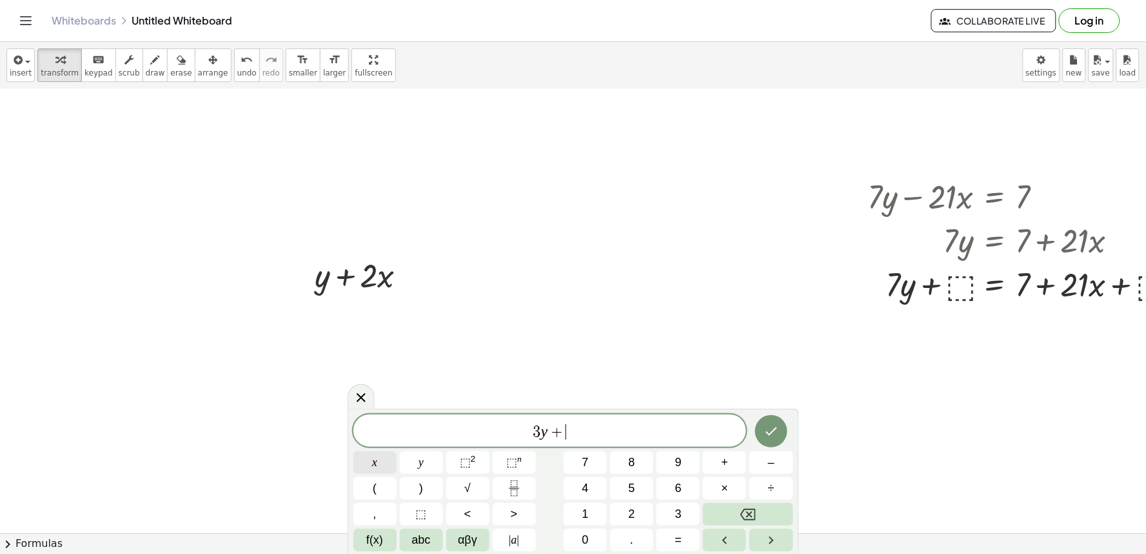
click at [378, 462] on button "x" at bounding box center [375, 462] width 43 height 23
click at [774, 520] on button "Backspace" at bounding box center [748, 514] width 90 height 23
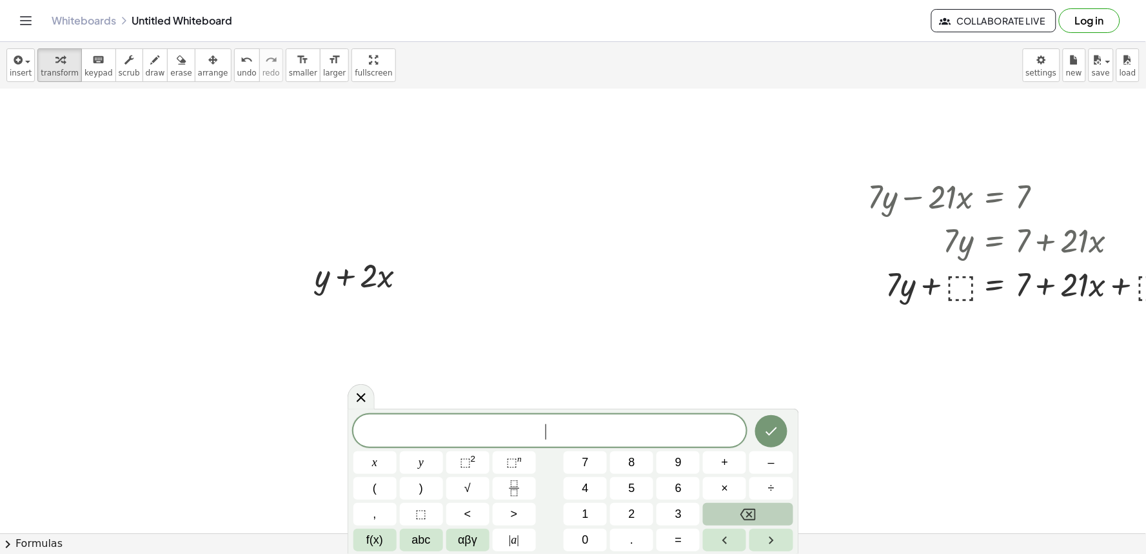
click at [774, 520] on button "Backspace" at bounding box center [748, 514] width 90 height 23
click at [583, 508] on span "1" at bounding box center [586, 513] width 6 height 17
click at [573, 541] on button "0" at bounding box center [585, 539] width 43 height 23
click at [431, 463] on button "y" at bounding box center [421, 462] width 43 height 23
click at [722, 463] on span "+" at bounding box center [725, 462] width 7 height 17
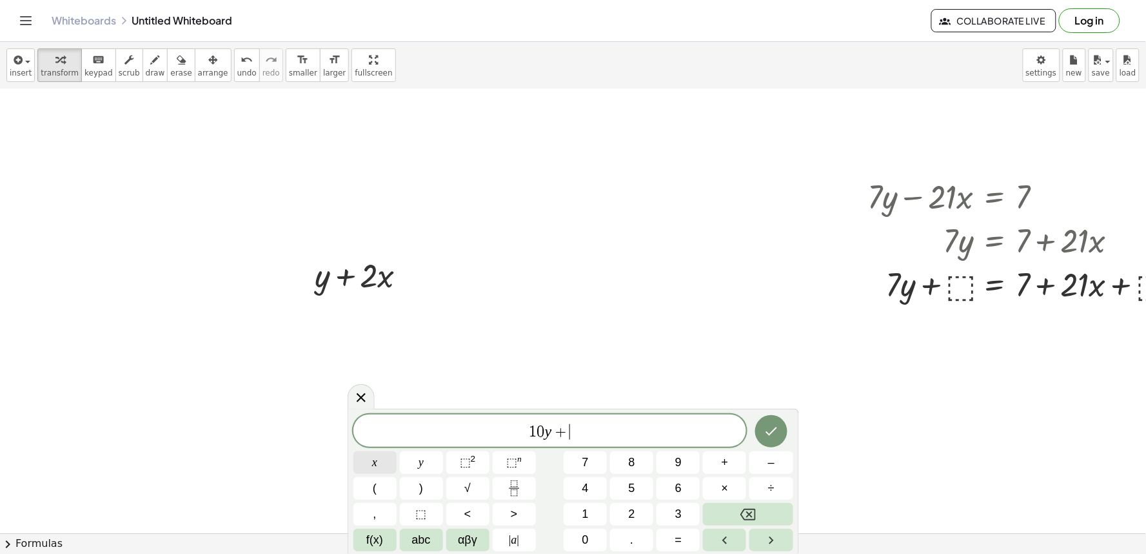
click at [363, 463] on button "x" at bounding box center [375, 462] width 43 height 23
click at [752, 503] on button "Backspace" at bounding box center [748, 514] width 90 height 23
click at [619, 506] on button "2" at bounding box center [631, 514] width 43 height 23
click at [382, 461] on button "x" at bounding box center [375, 462] width 43 height 23
click at [679, 532] on span "=" at bounding box center [678, 539] width 7 height 17
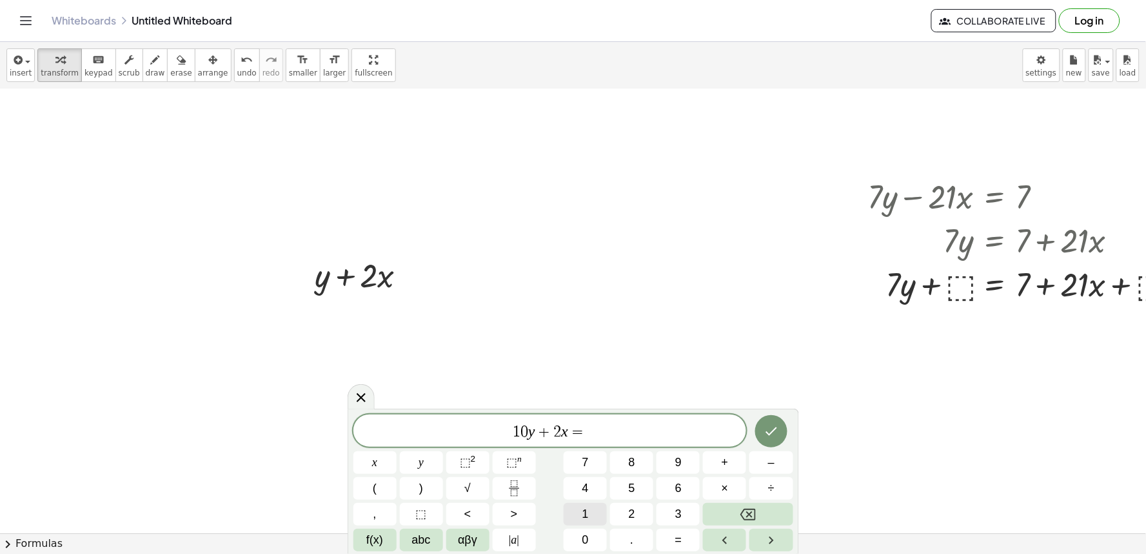
click at [584, 506] on span "1" at bounding box center [586, 513] width 6 height 17
click at [581, 533] on button "0" at bounding box center [585, 539] width 43 height 23
click at [768, 426] on icon "Done" at bounding box center [771, 430] width 15 height 15
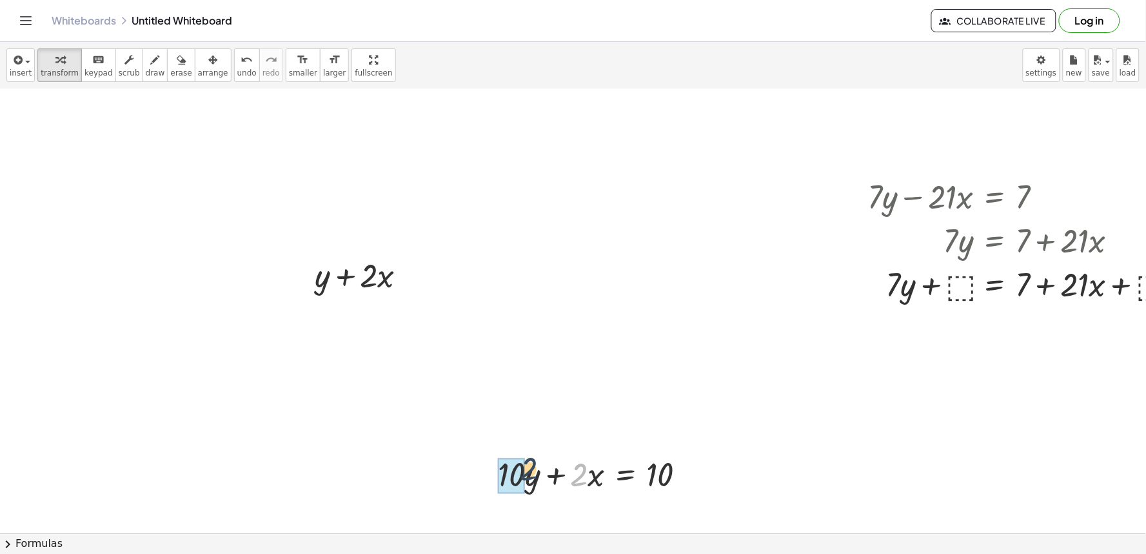
drag, startPoint x: 581, startPoint y: 475, endPoint x: 528, endPoint y: 469, distance: 53.9
click at [528, 469] on div at bounding box center [598, 474] width 212 height 44
